Goal: Task Accomplishment & Management: Use online tool/utility

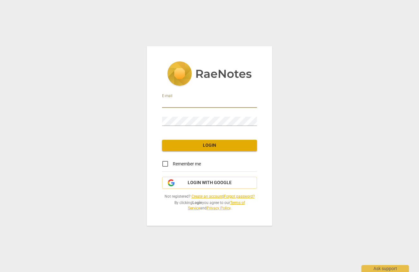
type input "hoffmane88@gmail.com"
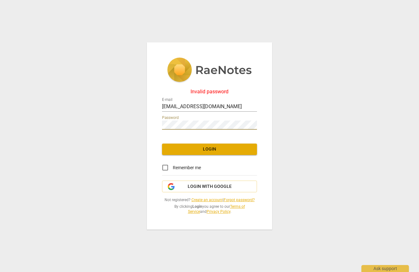
click at [149, 124] on div "Invalid password E-mail hoffmane88@gmail.com Password Login Remember me Login w…" at bounding box center [209, 135] width 125 height 187
click at [203, 186] on span "Login with Google" at bounding box center [210, 186] width 44 height 6
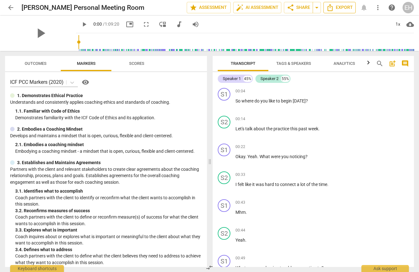
click at [343, 9] on span "Export" at bounding box center [339, 8] width 27 height 8
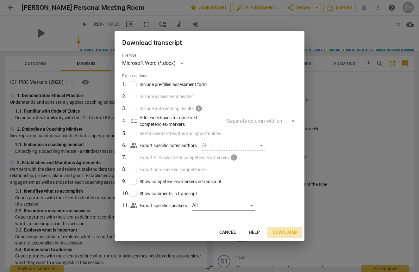
click at [283, 232] on span "Download" at bounding box center [284, 232] width 24 height 6
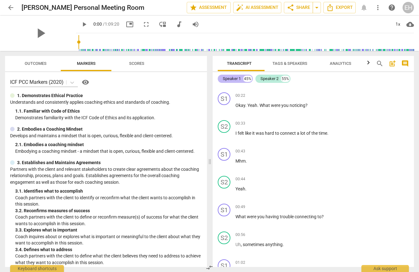
scroll to position [0, 4]
click at [257, 5] on span "auto_fix_high AI Assessment" at bounding box center [257, 8] width 42 height 8
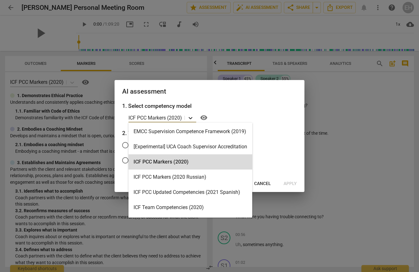
click at [190, 116] on icon at bounding box center [190, 118] width 6 height 6
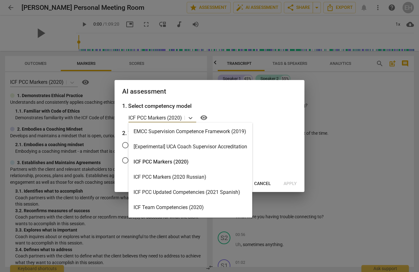
scroll to position [0, 0]
click at [178, 160] on div "ICF PCC Markers (2020)" at bounding box center [190, 161] width 124 height 15
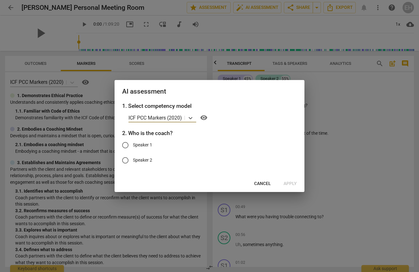
click at [126, 144] on input "Speaker 1" at bounding box center [125, 145] width 15 height 15
radio input "true"
click at [289, 180] on button "Apply" at bounding box center [289, 183] width 23 height 11
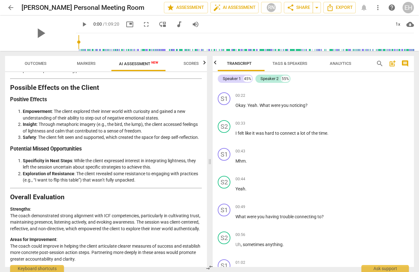
scroll to position [1009, 0]
click at [336, 65] on span "Analytics" at bounding box center [341, 63] width 22 height 5
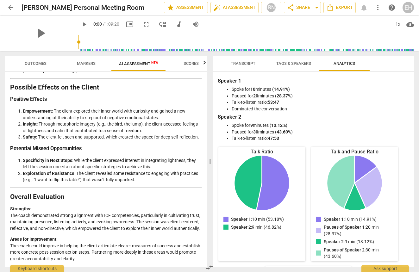
scroll to position [0, 0]
click at [290, 63] on span "Tags & Speakers" at bounding box center [293, 63] width 35 height 5
